Goal: Find specific page/section: Find specific page/section

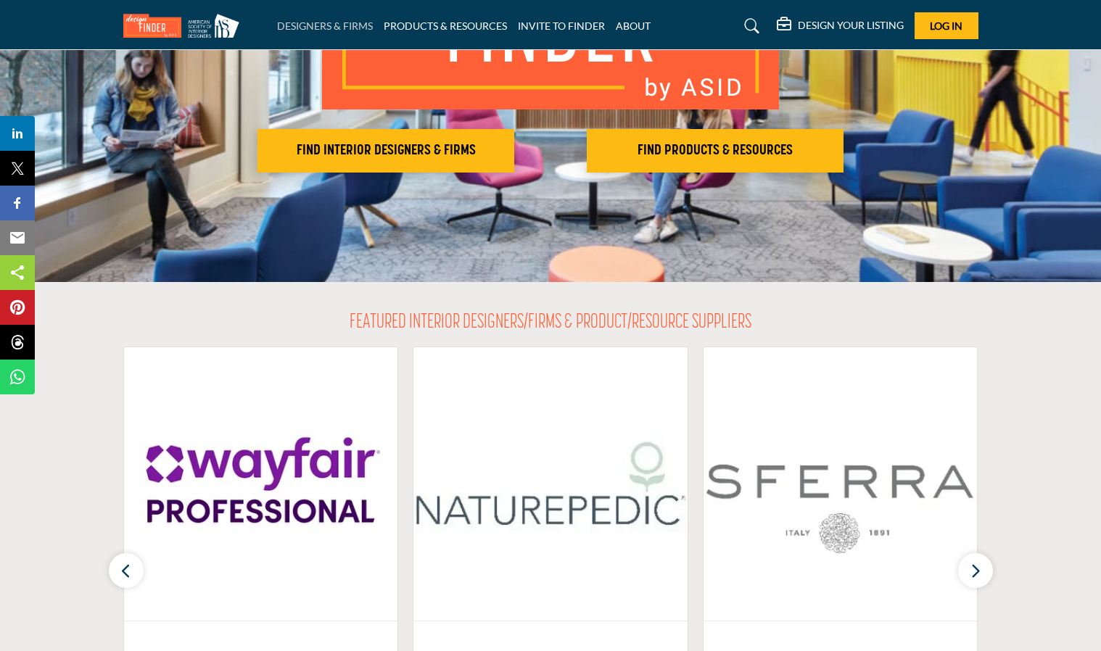
click at [341, 27] on link "DESIGNERS & FIRMS" at bounding box center [325, 26] width 96 height 12
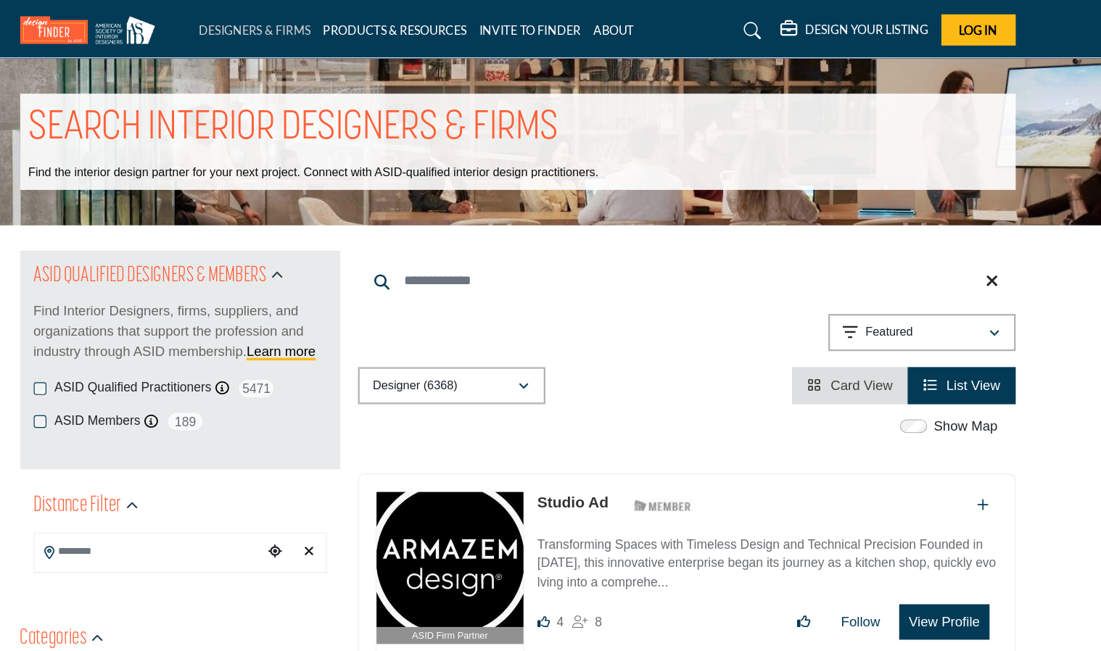
click at [311, 25] on link "DESIGNERS & FIRMS" at bounding box center [325, 26] width 96 height 12
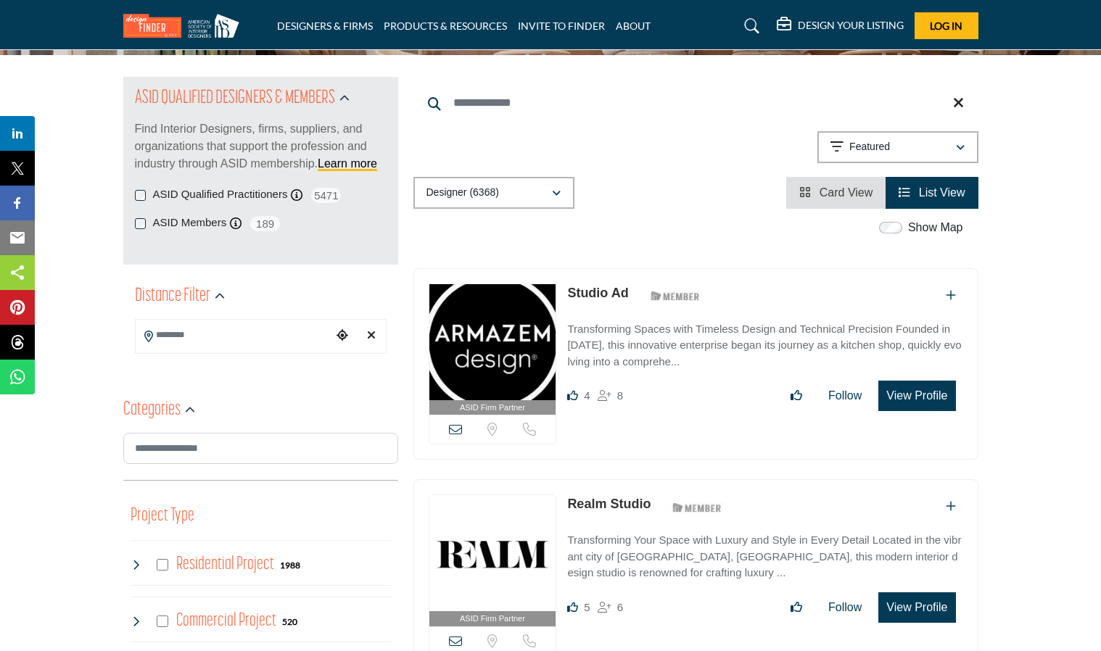
scroll to position [140, 0]
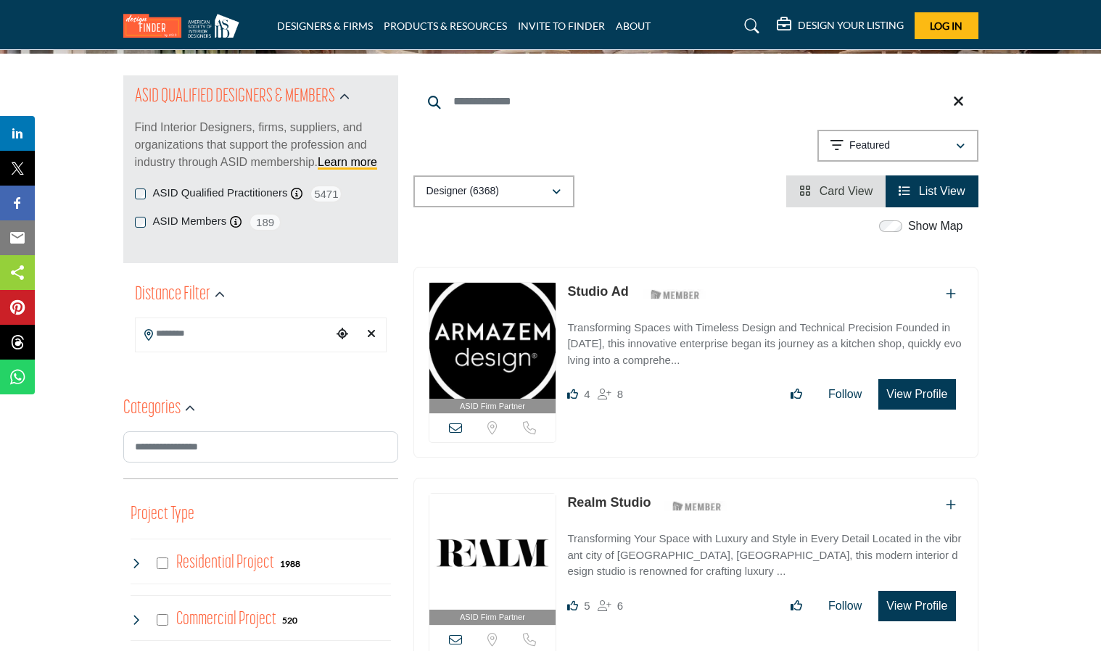
click at [293, 326] on input "Search Location" at bounding box center [234, 334] width 196 height 28
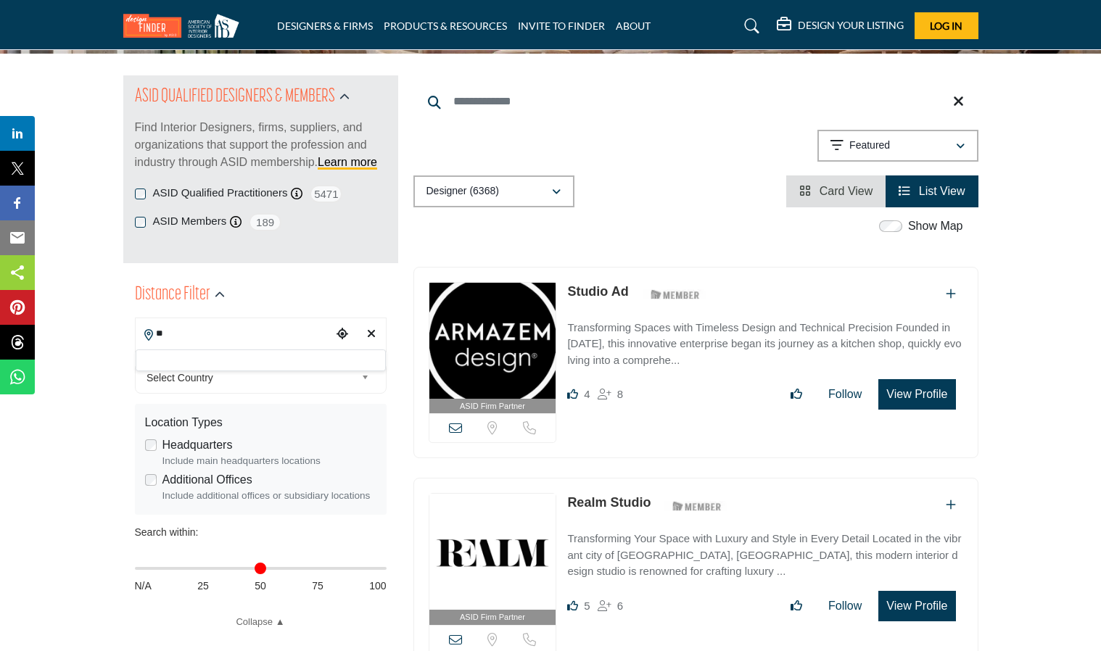
type input "*"
type input "***"
type input "*"
type input "**"
click at [205, 371] on div at bounding box center [261, 361] width 250 height 22
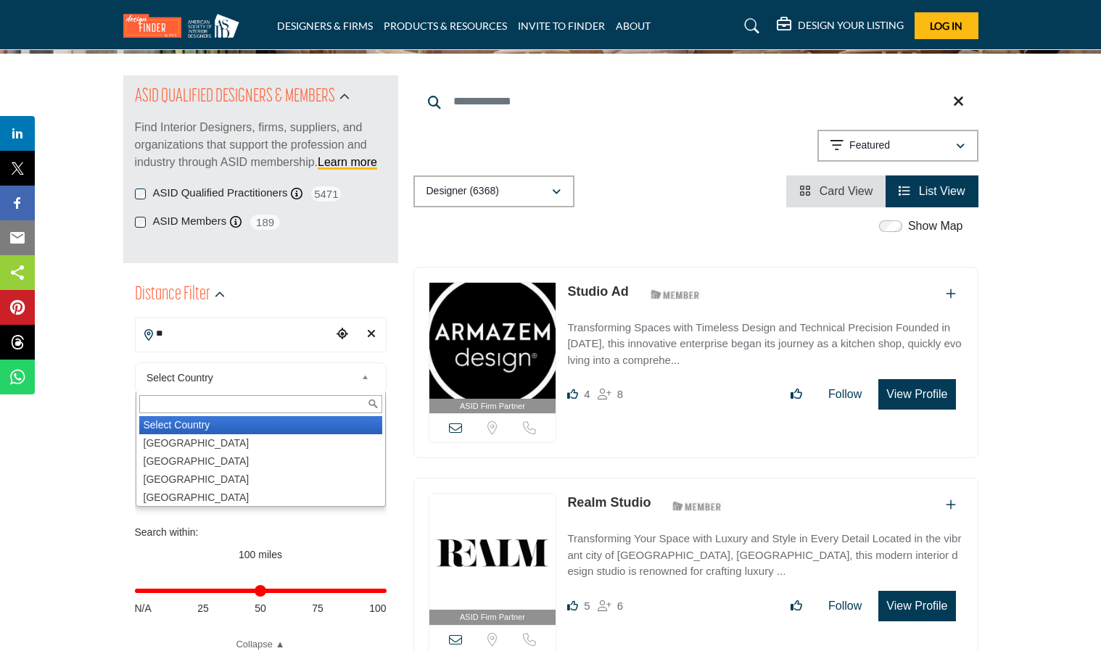
click at [205, 373] on span "Select Country" at bounding box center [250, 377] width 209 height 17
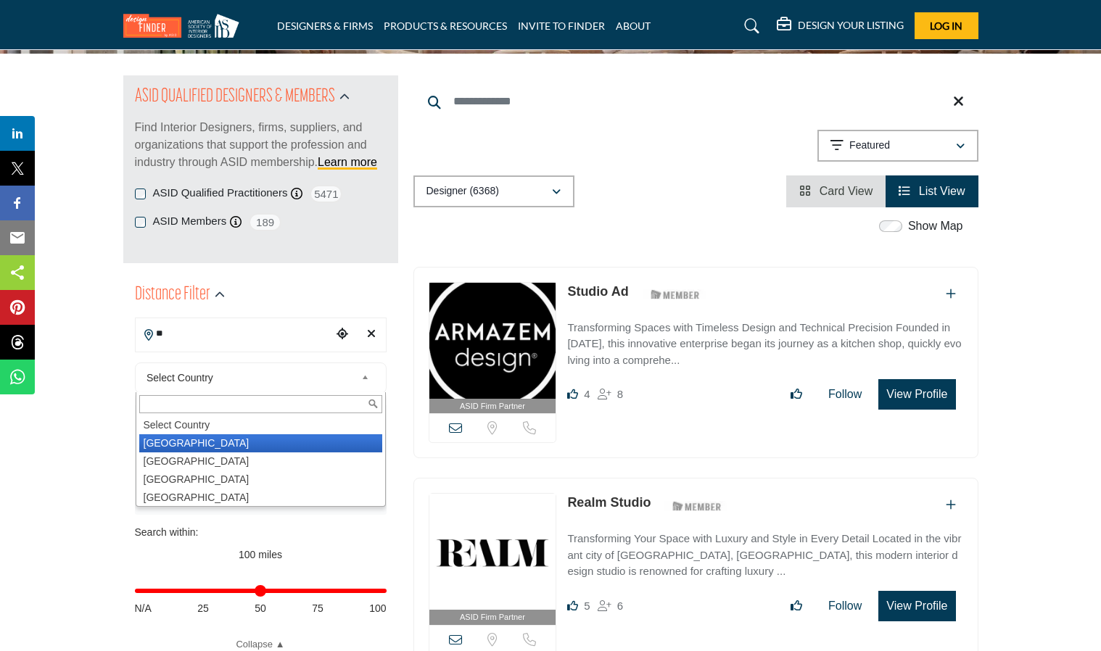
click at [232, 445] on li "United States" at bounding box center [260, 443] width 243 height 18
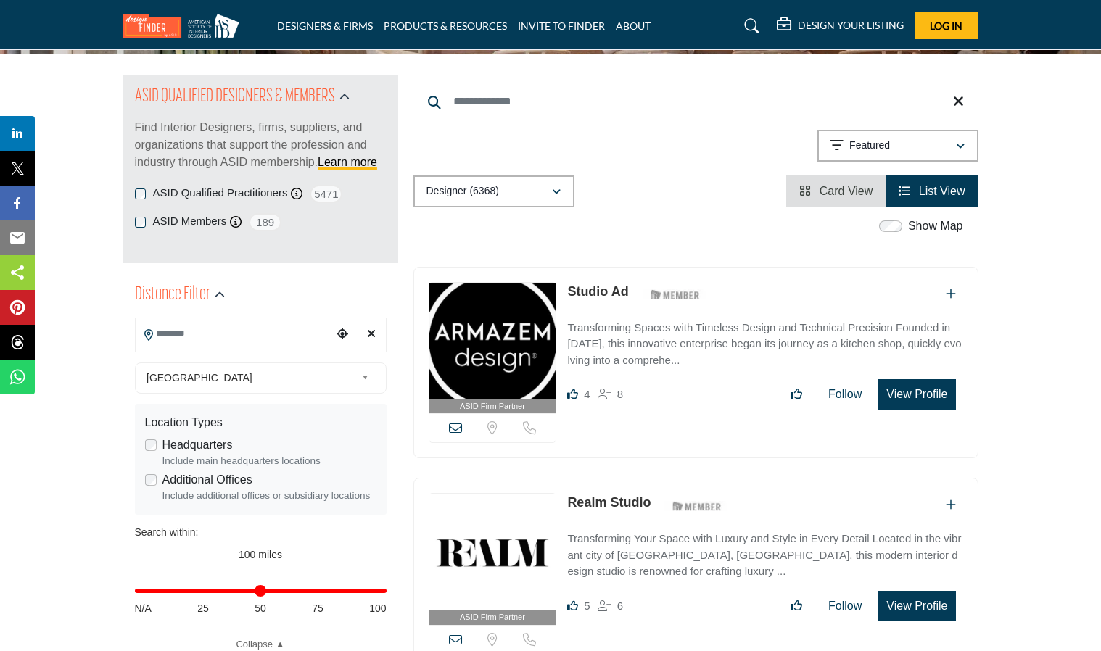
click at [226, 446] on label "Headquarters" at bounding box center [197, 445] width 70 height 17
click at [239, 346] on input "Search Location" at bounding box center [234, 334] width 196 height 28
type input "*"
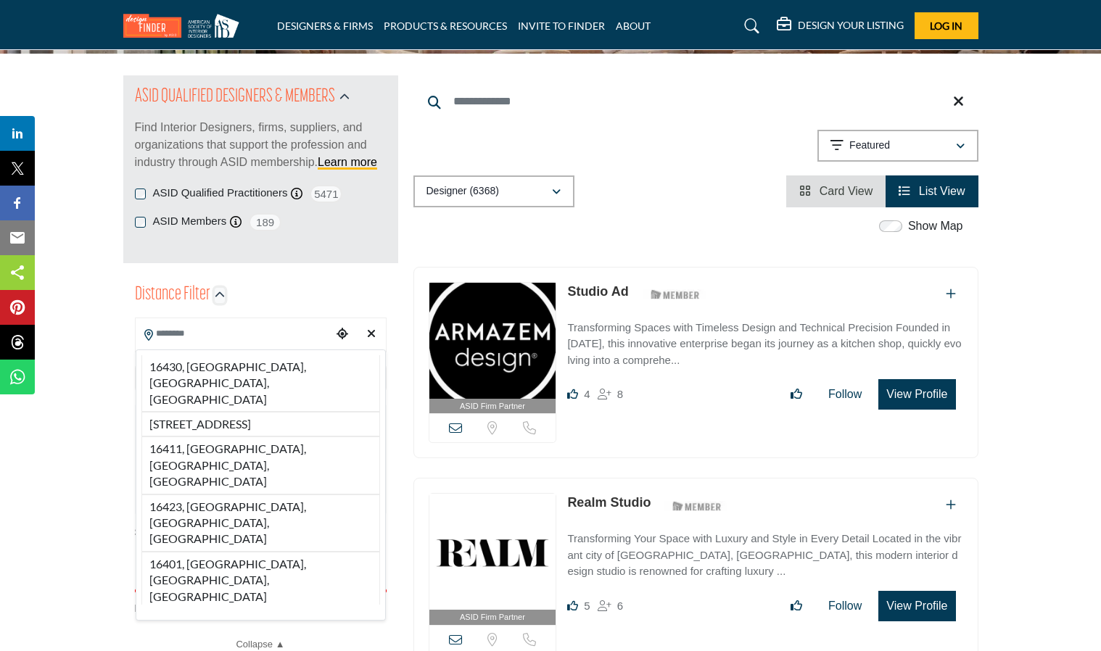
click at [221, 296] on icon "button" at bounding box center [220, 295] width 10 height 10
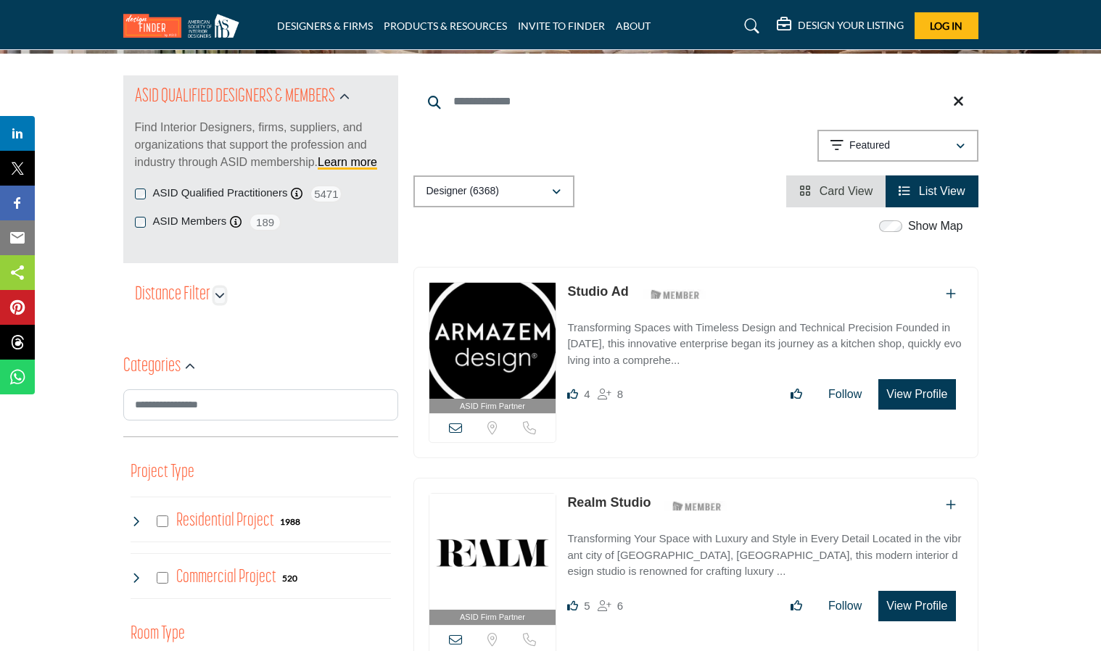
click at [223, 296] on icon "button" at bounding box center [220, 295] width 10 height 10
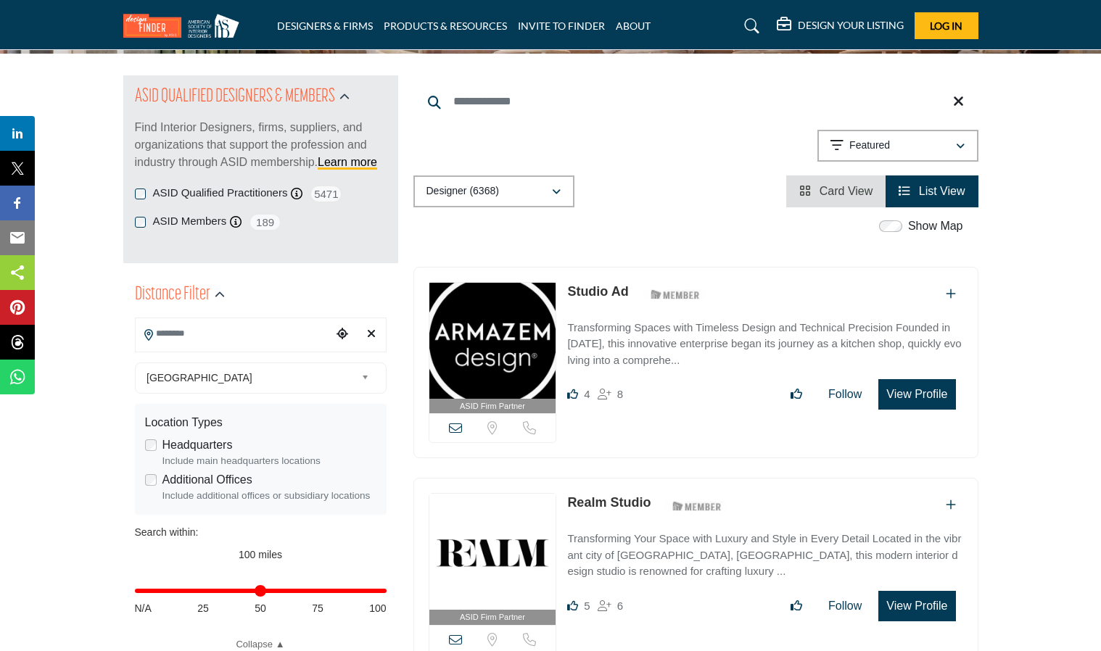
click at [336, 336] on icon "Choose your current location" at bounding box center [342, 334] width 12 height 12
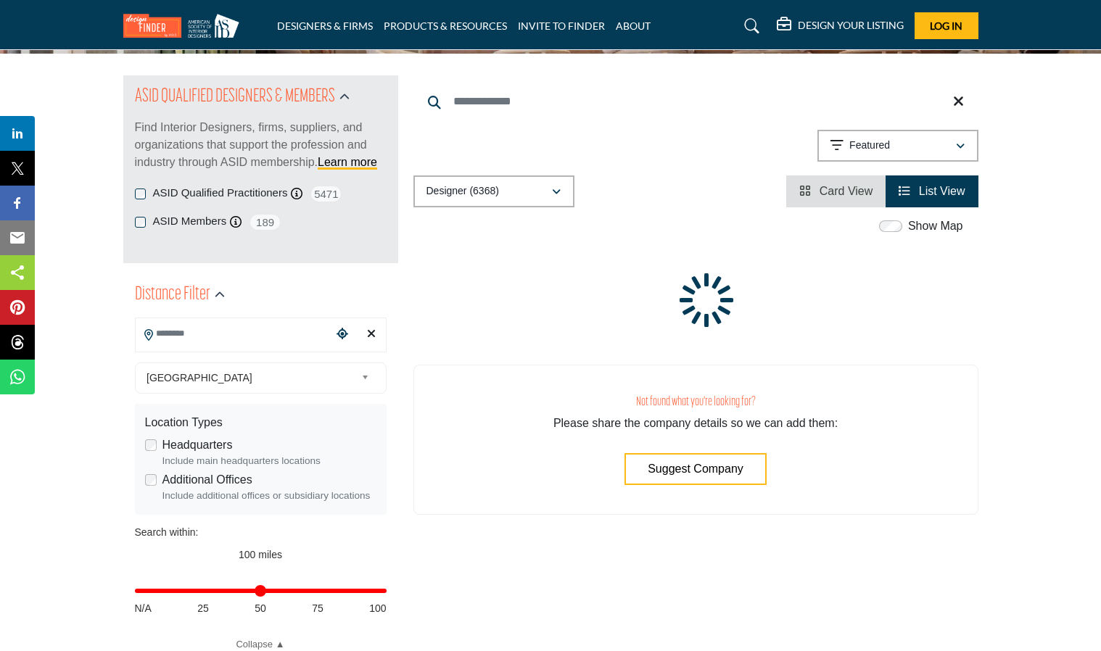
click at [212, 322] on input "Search Location" at bounding box center [234, 334] width 196 height 28
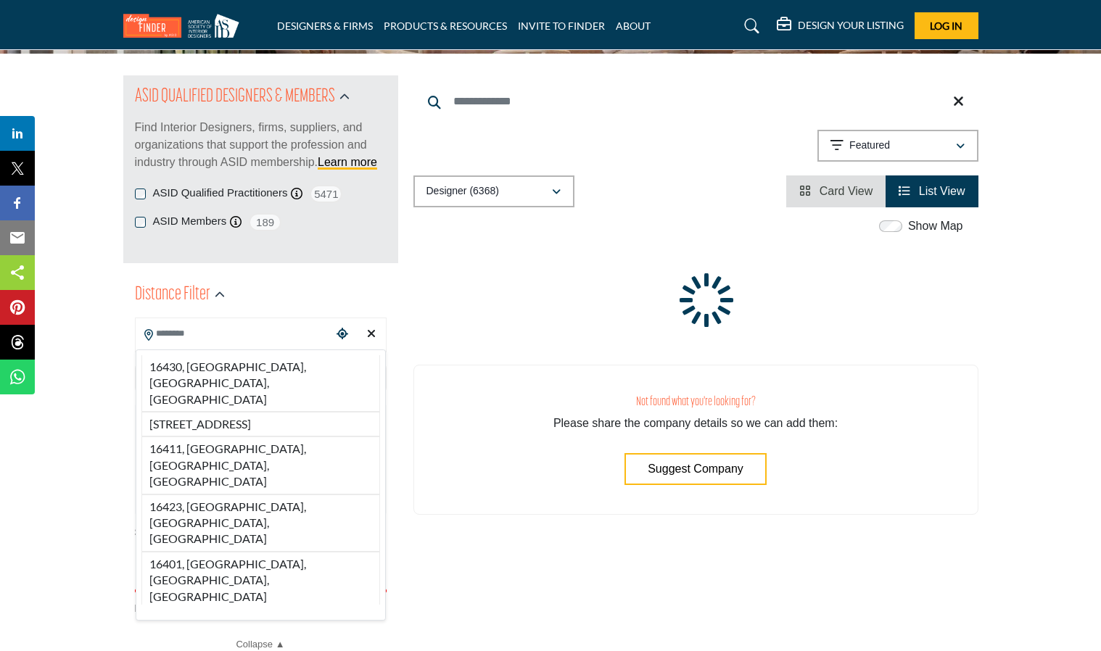
click at [213, 294] on div "Distance Filter" at bounding box center [180, 295] width 90 height 26
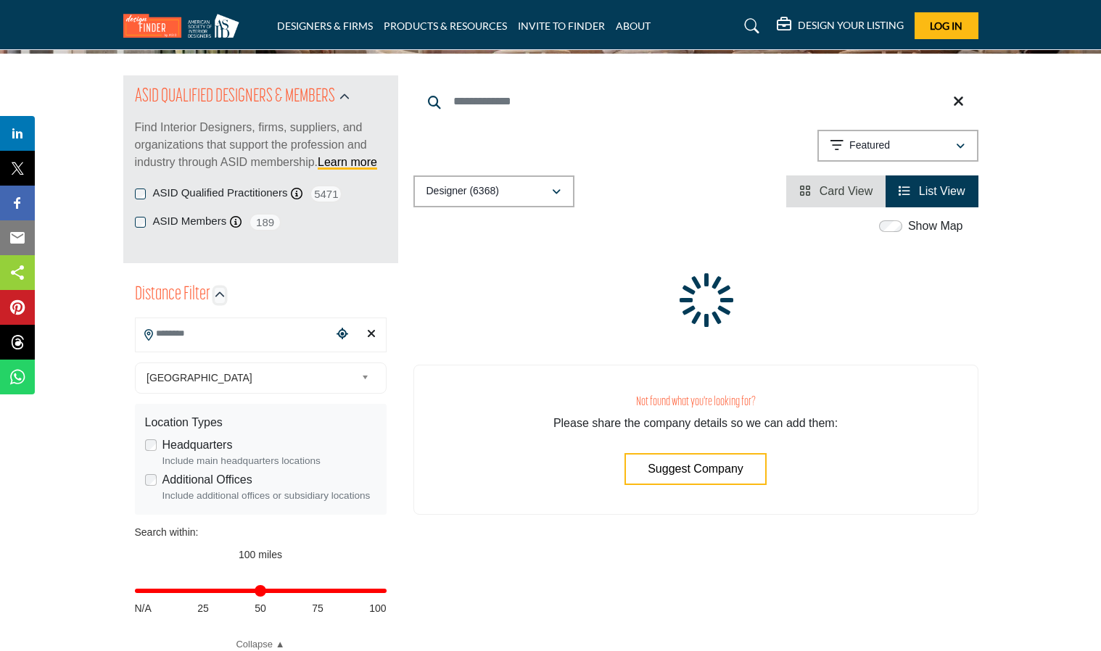
click at [220, 291] on icon "button" at bounding box center [220, 295] width 10 height 10
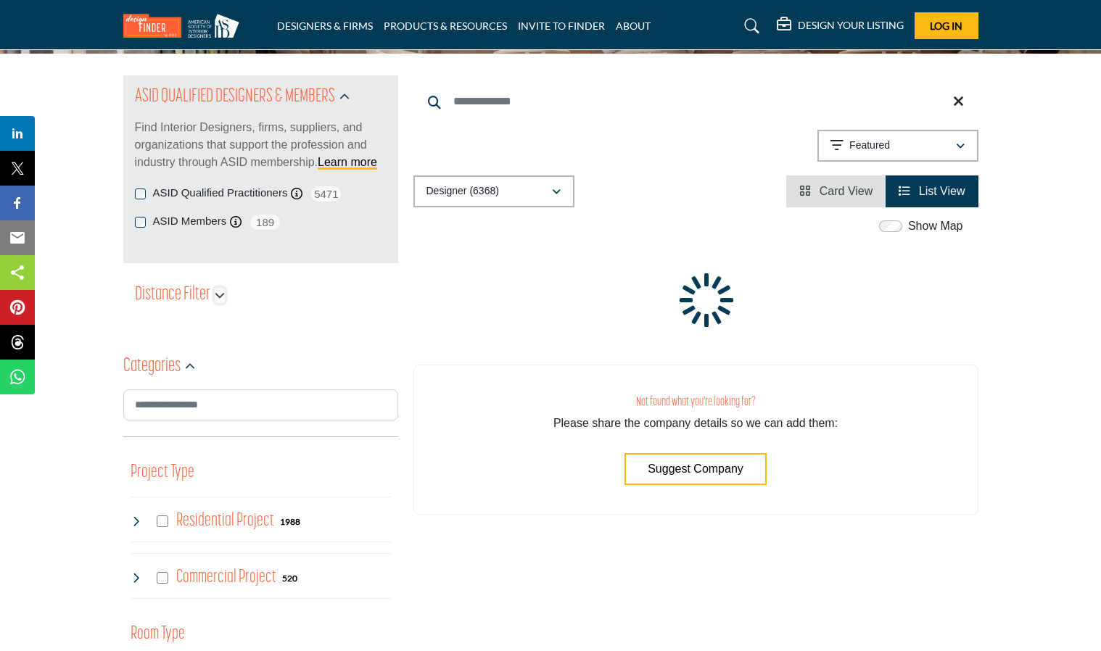
click at [220, 291] on icon "button" at bounding box center [220, 295] width 10 height 10
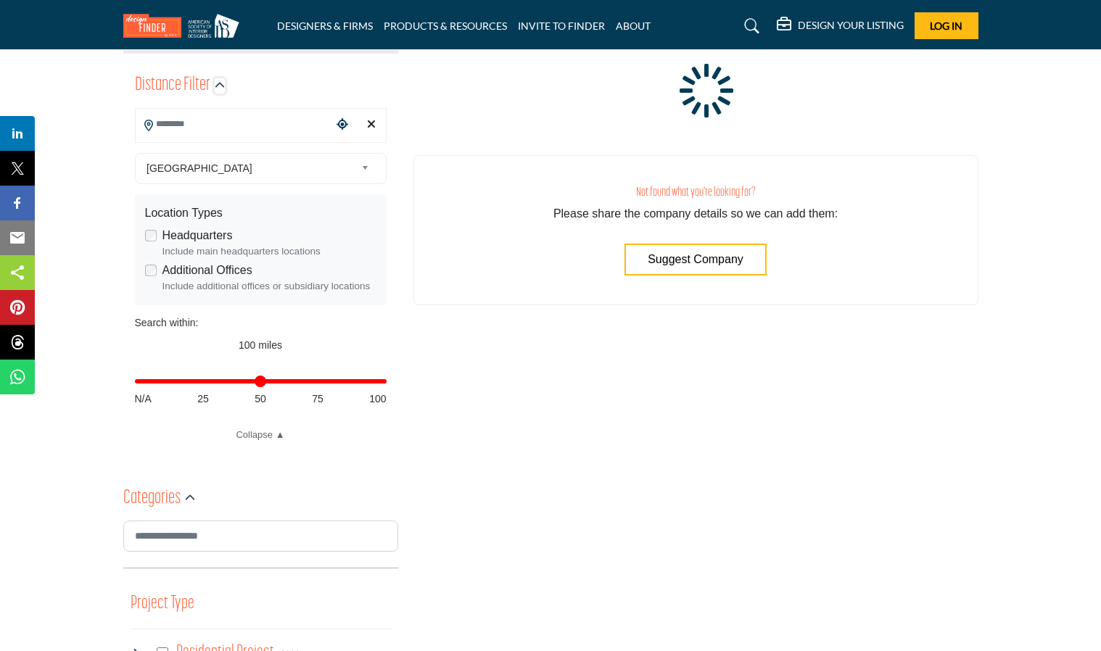
scroll to position [200, 0]
